Goal: Information Seeking & Learning: Learn about a topic

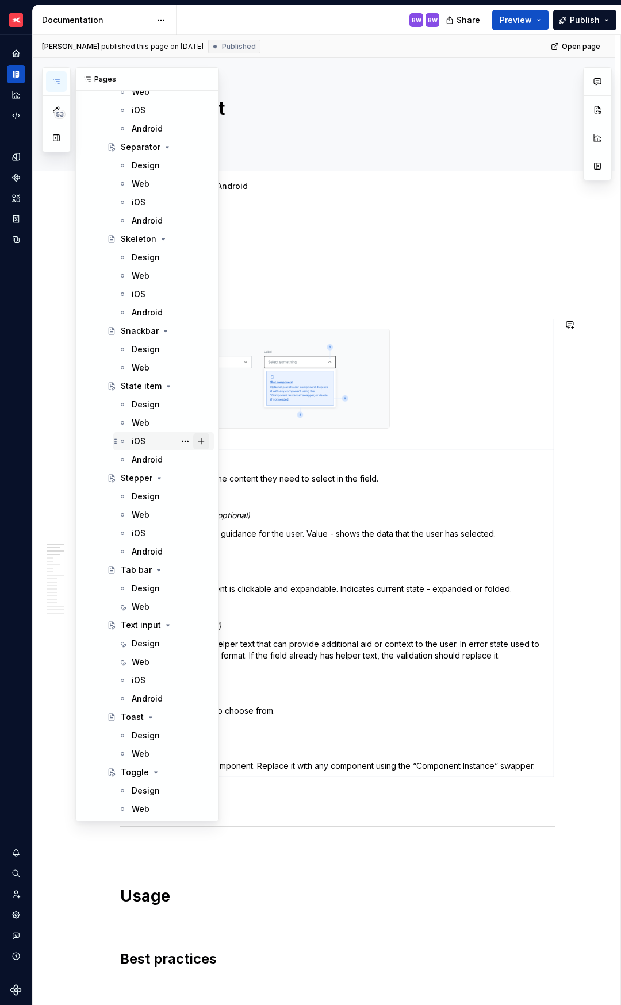
scroll to position [5412, 0]
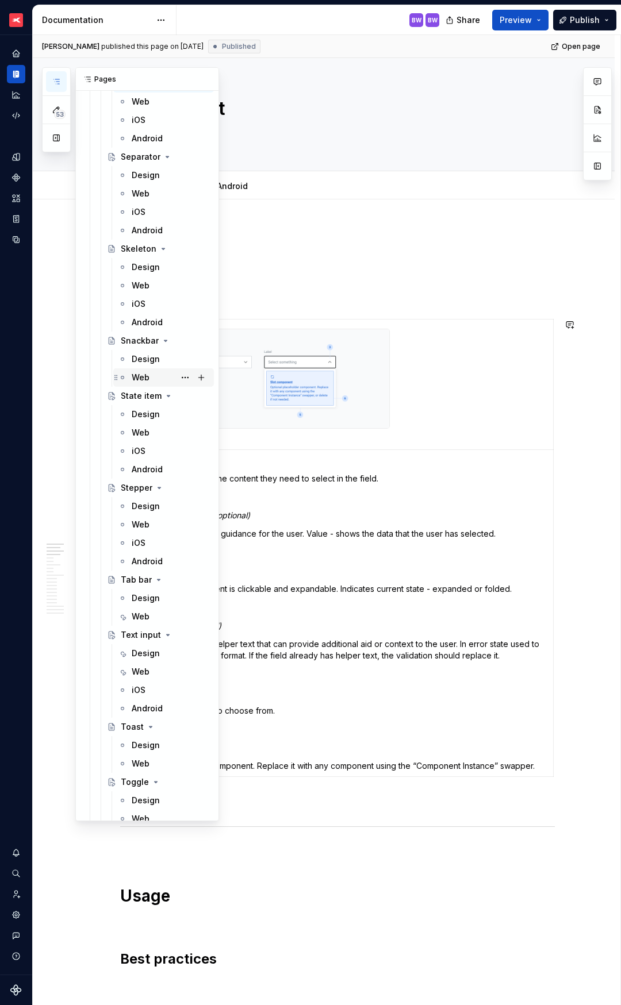
click at [141, 376] on div "Web" at bounding box center [141, 377] width 18 height 11
type textarea "*"
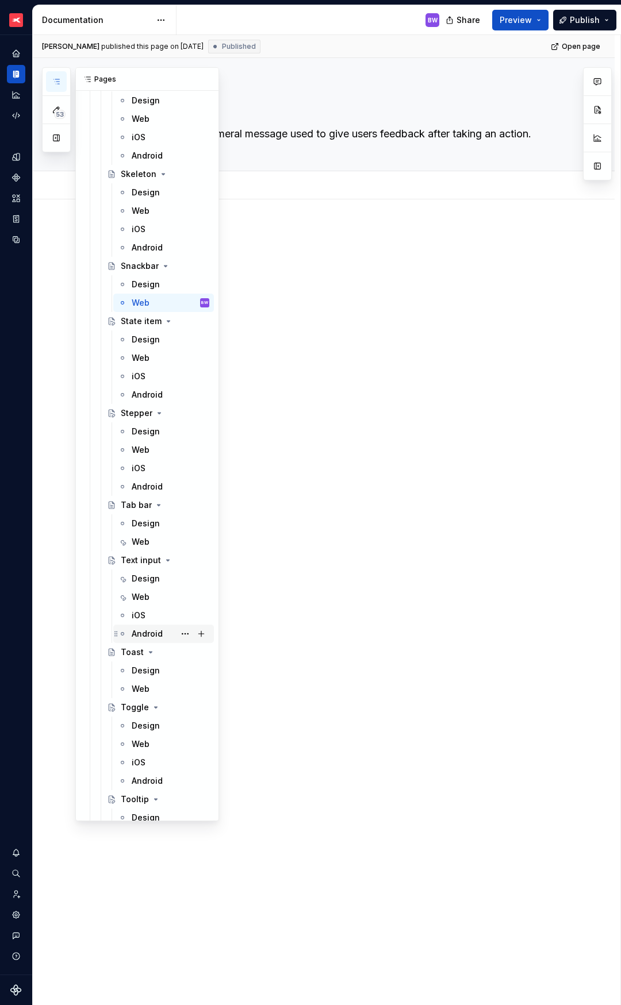
scroll to position [5500, 0]
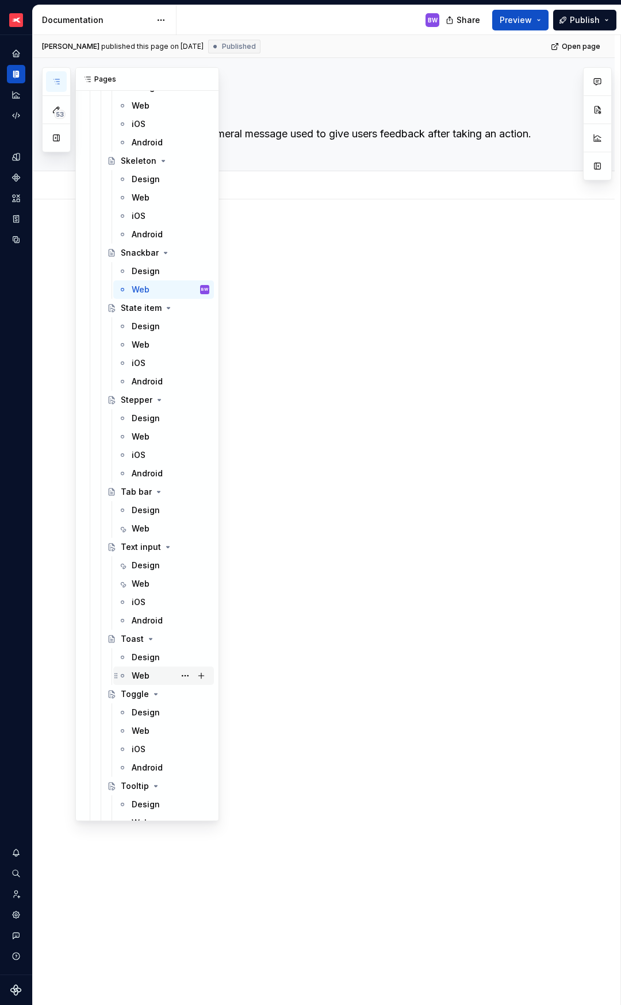
click at [144, 680] on div "Web" at bounding box center [141, 675] width 18 height 11
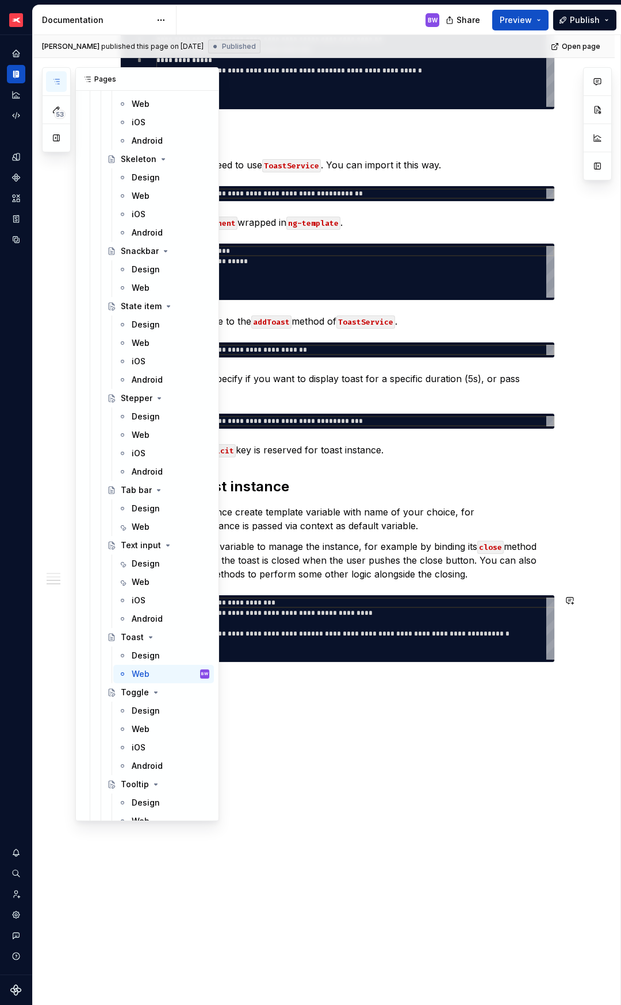
scroll to position [5502, 0]
click at [143, 344] on div "Web" at bounding box center [141, 342] width 18 height 11
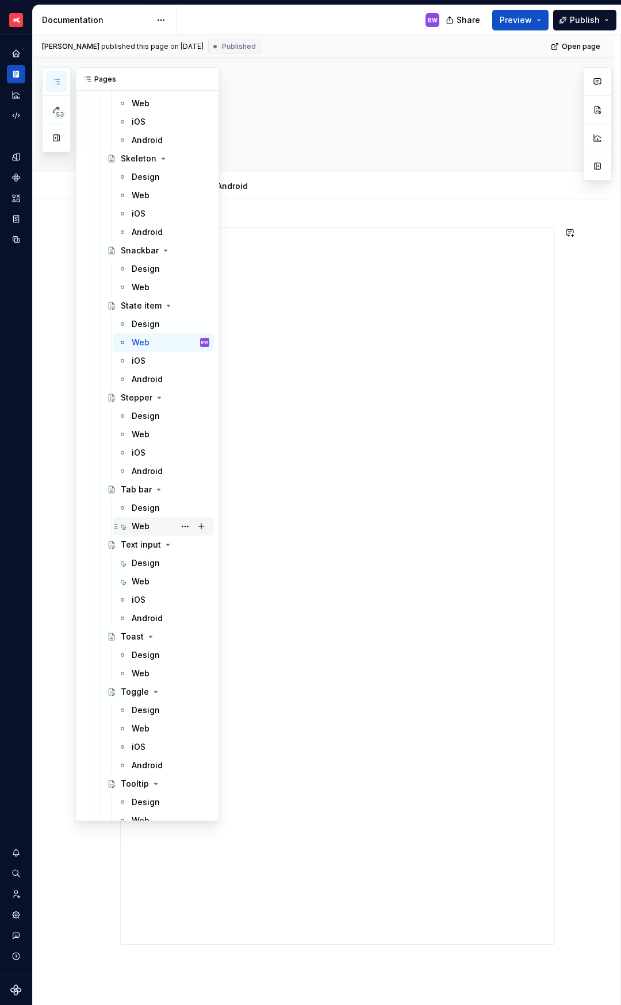
click at [144, 524] on div "Web" at bounding box center [141, 526] width 18 height 11
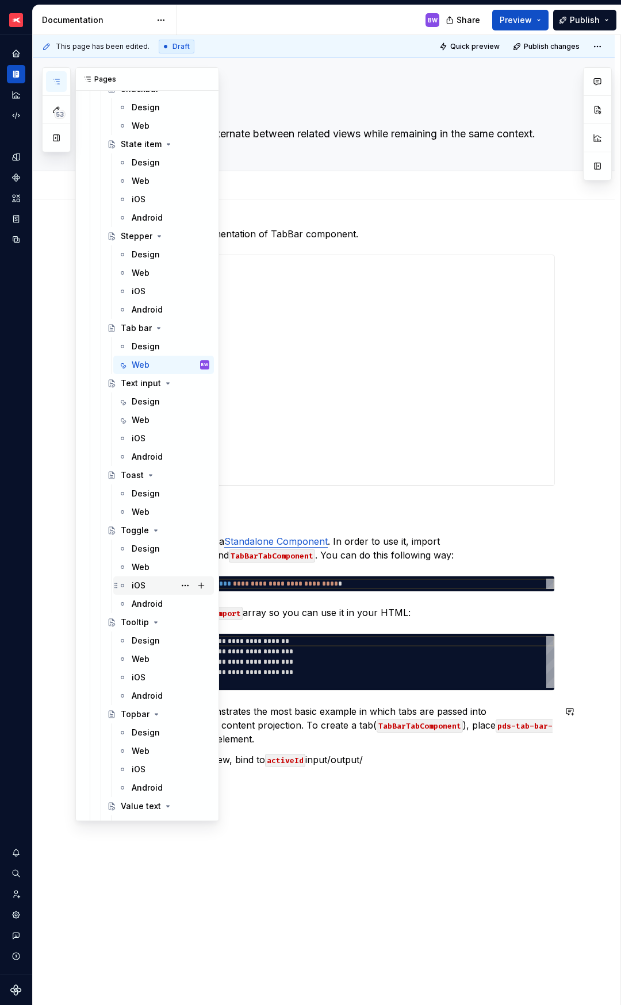
scroll to position [5693, 0]
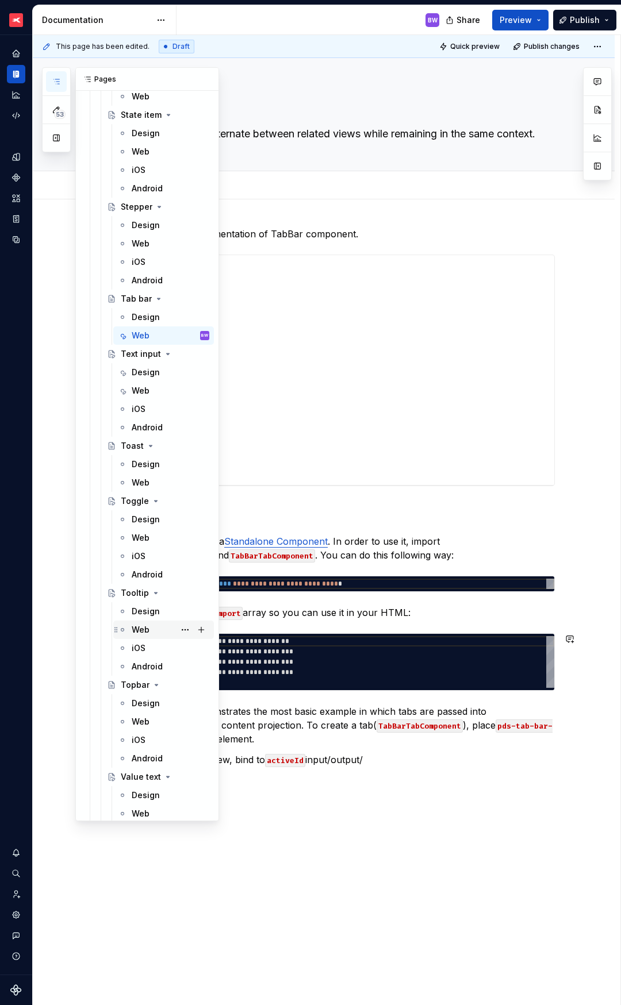
click at [141, 629] on div "Web" at bounding box center [141, 629] width 18 height 11
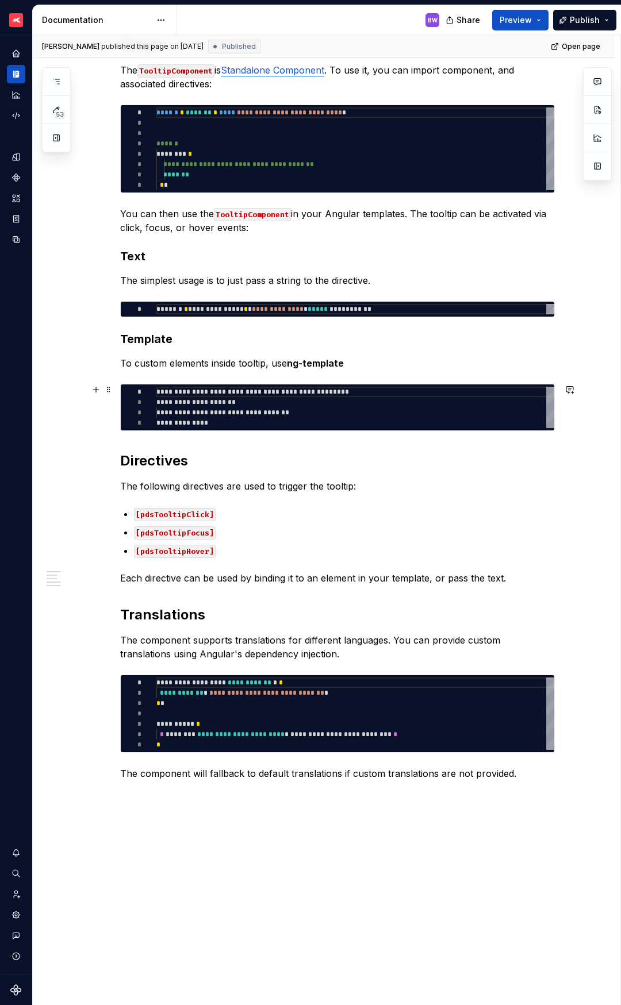
scroll to position [807, 0]
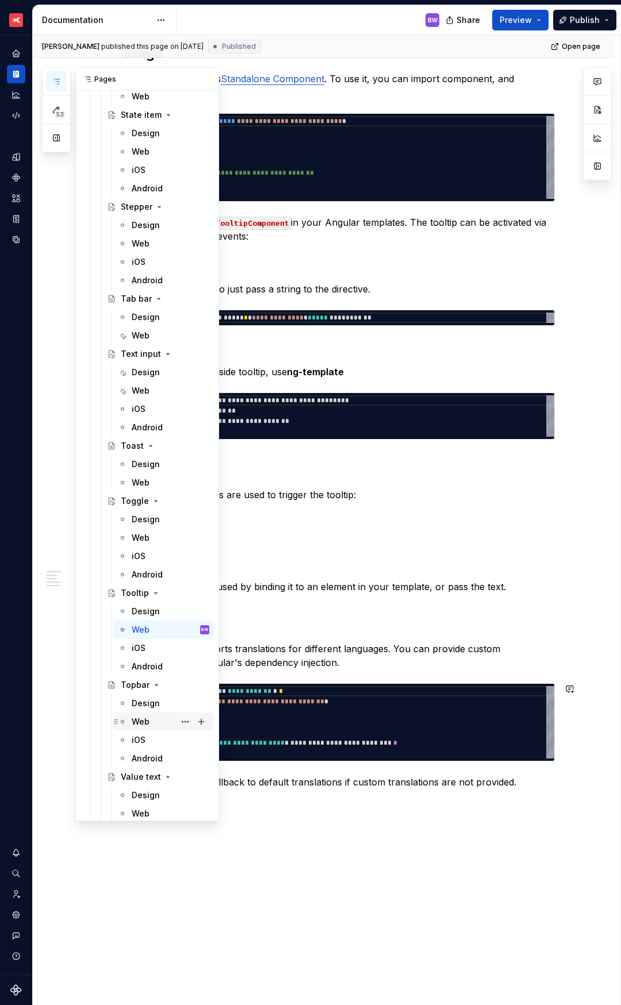
click at [138, 722] on div "Web" at bounding box center [141, 721] width 18 height 11
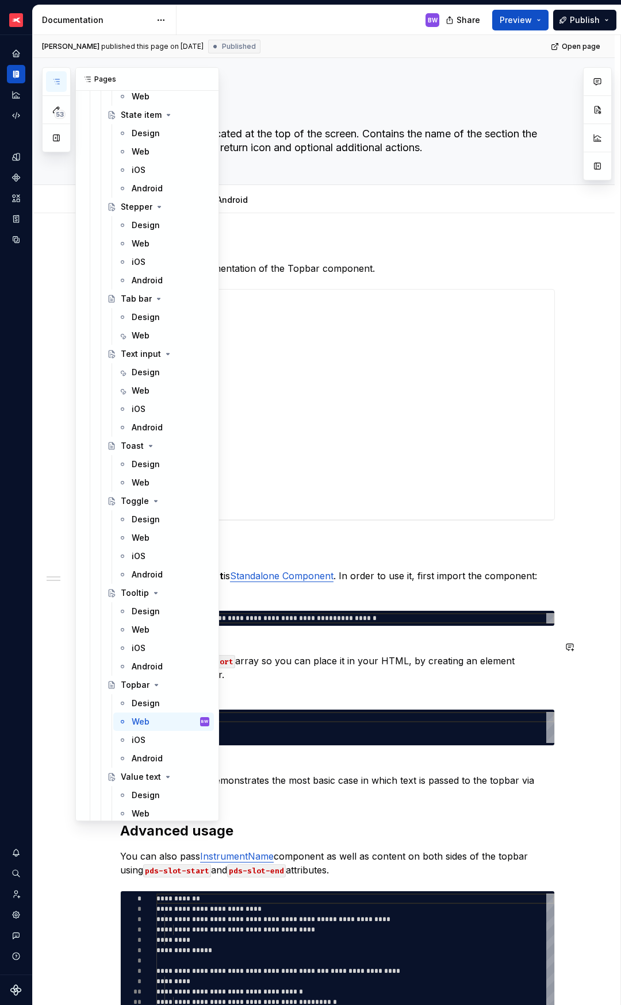
scroll to position [5870, 0]
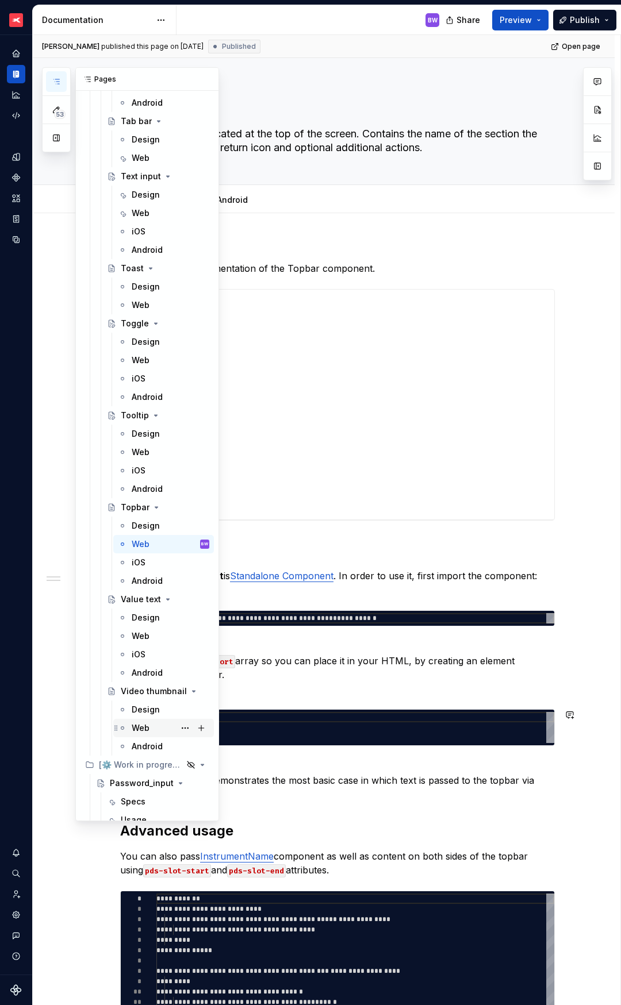
click at [138, 726] on div "Web" at bounding box center [141, 727] width 18 height 11
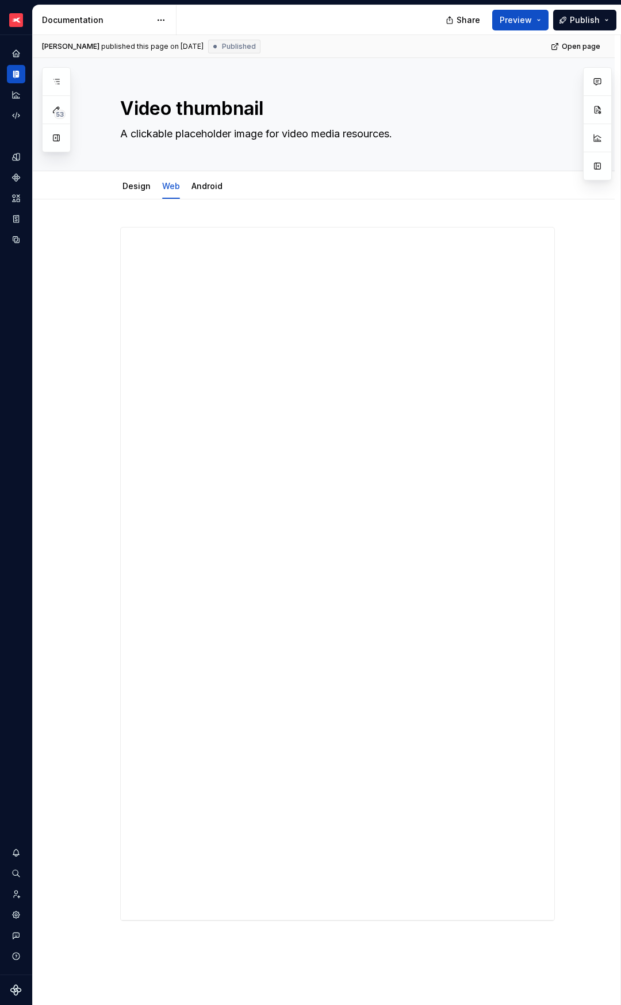
type textarea "*"
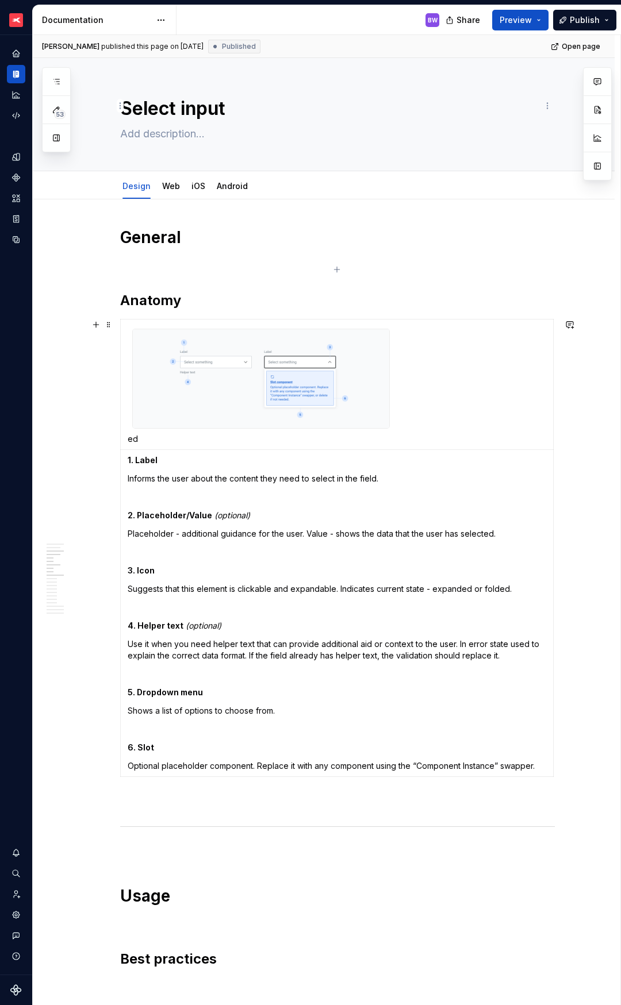
scroll to position [507, 0]
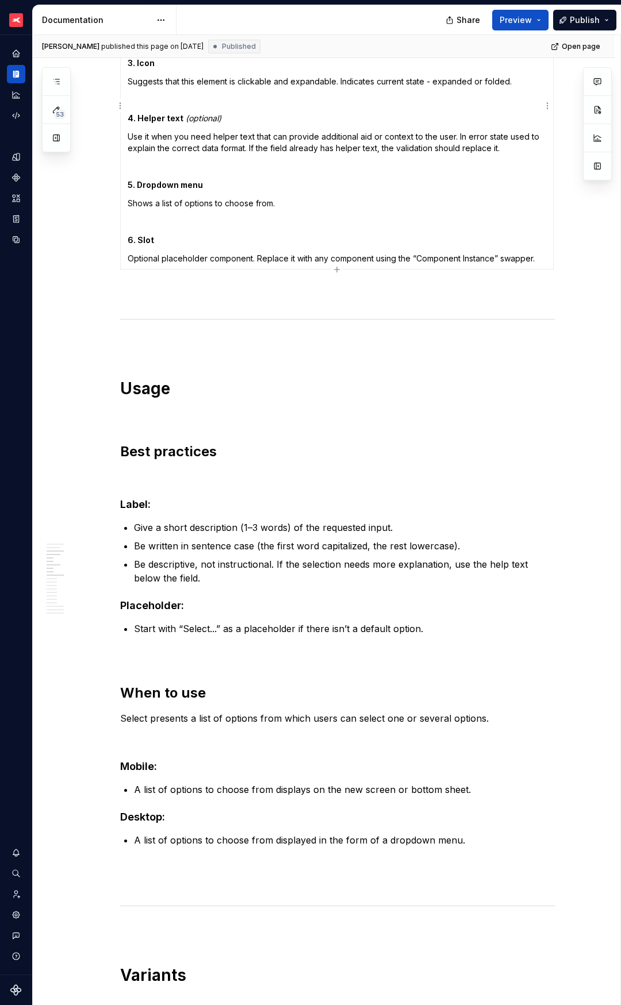
type textarea "*"
